Goal: Entertainment & Leisure: Browse casually

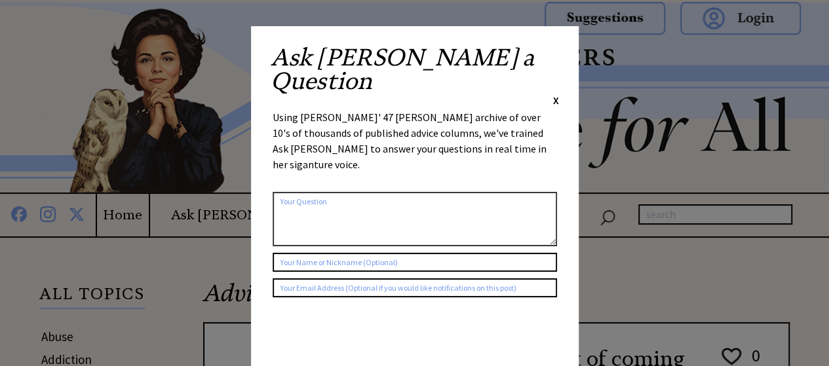
click at [551, 47] on div "Ask Ann a Question X" at bounding box center [415, 77] width 288 height 62
click at [556, 94] on span "X" at bounding box center [556, 100] width 6 height 13
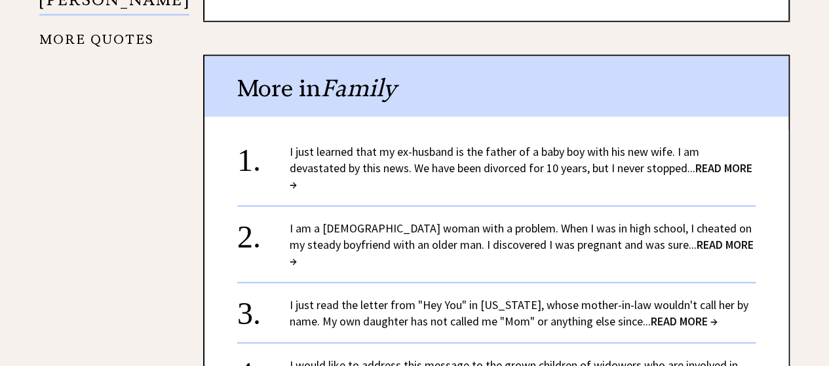
scroll to position [1377, 0]
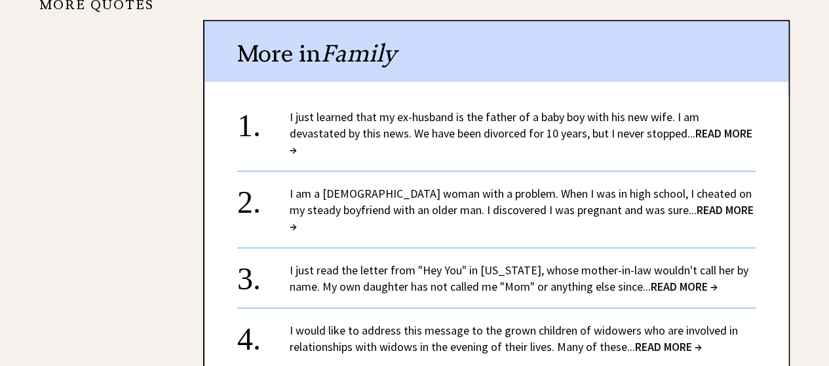
click at [659, 136] on span "READ MORE →" at bounding box center [521, 141] width 463 height 31
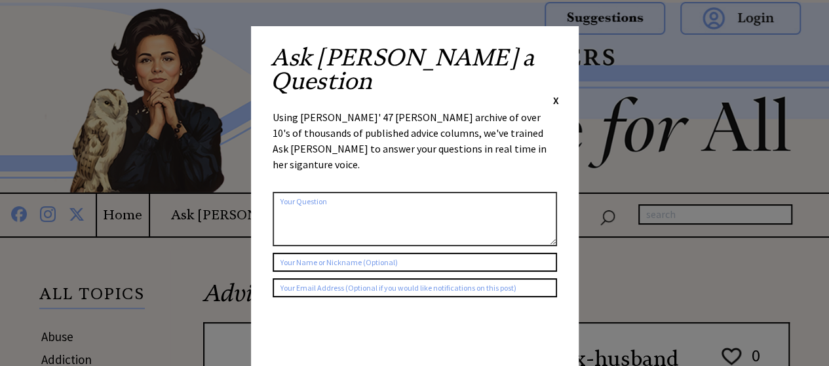
click at [557, 94] on span "X" at bounding box center [556, 100] width 6 height 13
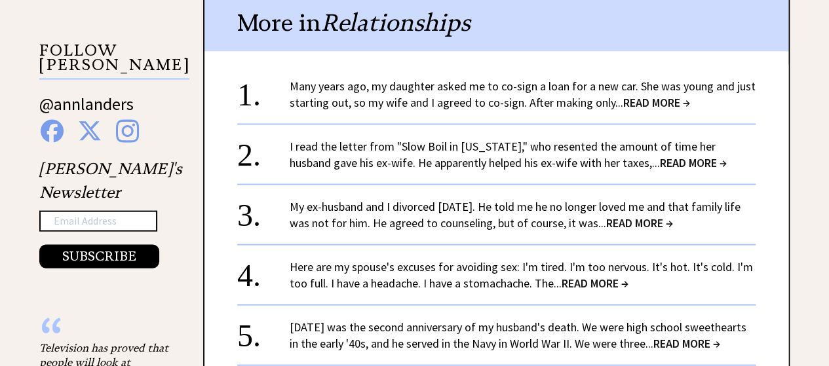
scroll to position [1311, 0]
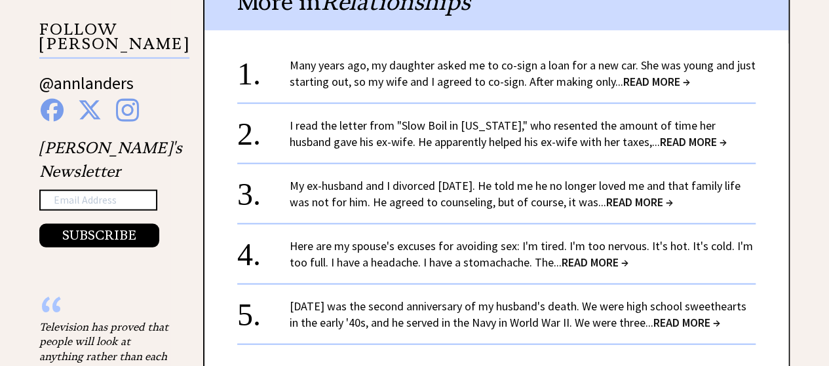
click at [569, 255] on span "READ MORE →" at bounding box center [595, 262] width 67 height 15
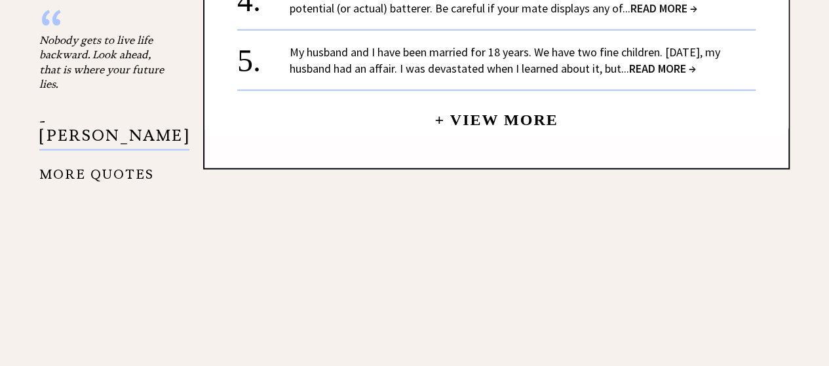
scroll to position [1571, 0]
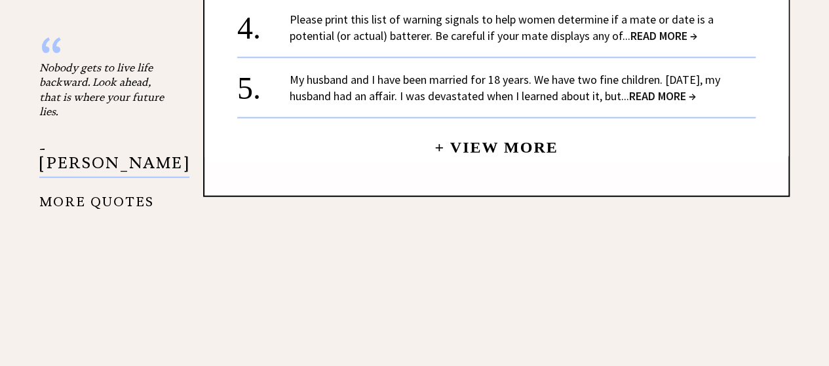
click at [473, 128] on link "+ View More" at bounding box center [496, 142] width 123 height 28
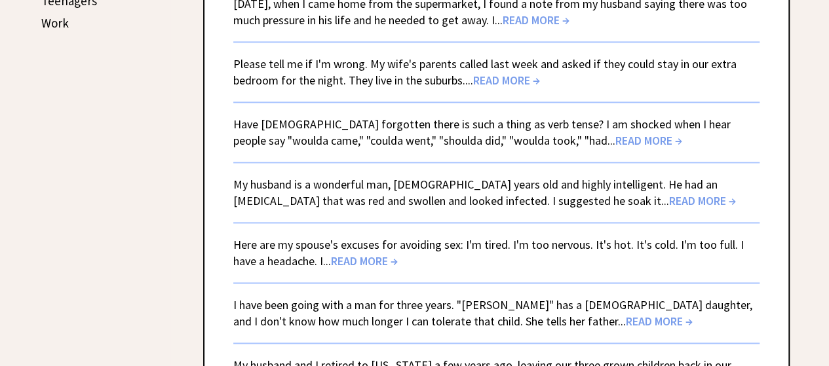
scroll to position [852, 0]
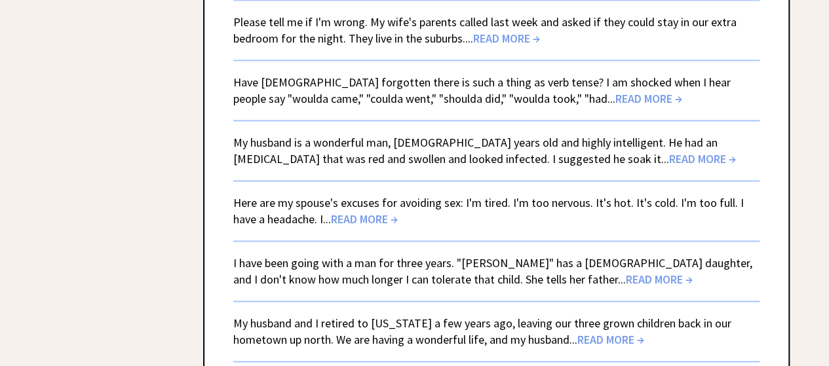
click at [669, 151] on span "READ MORE →" at bounding box center [702, 158] width 67 height 15
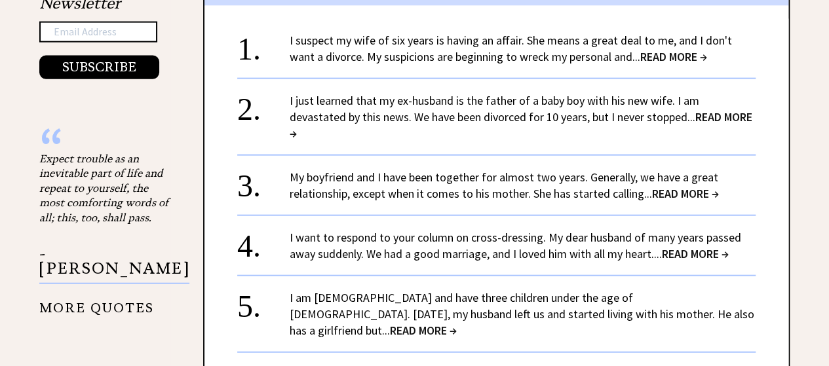
scroll to position [1505, 0]
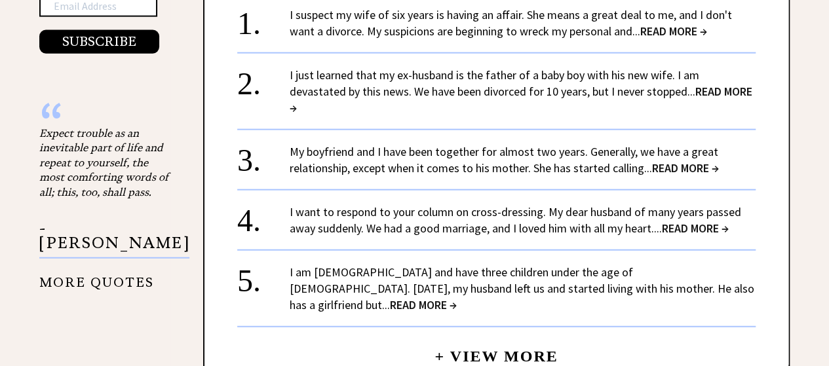
click at [657, 161] on span "READ MORE →" at bounding box center [685, 168] width 67 height 15
